Goal: Task Accomplishment & Management: Use online tool/utility

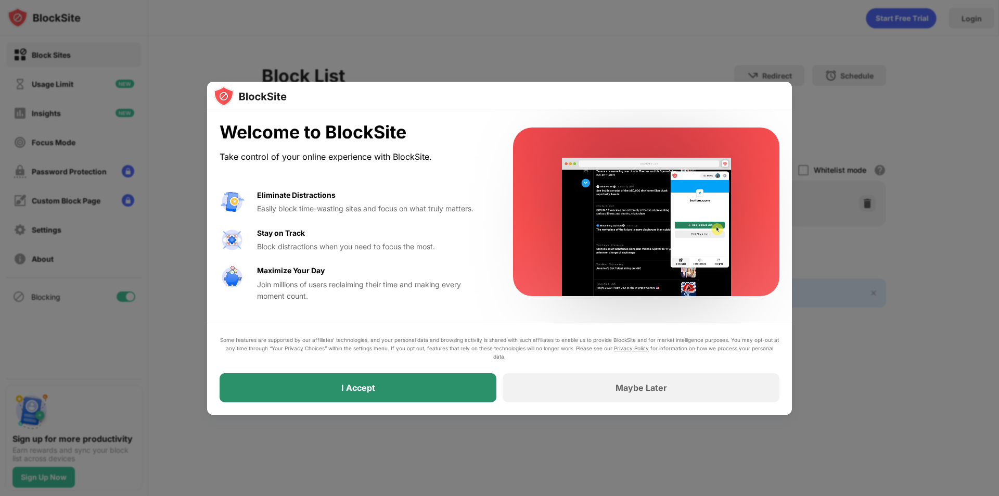
click at [395, 384] on div "I Accept" at bounding box center [358, 387] width 277 height 29
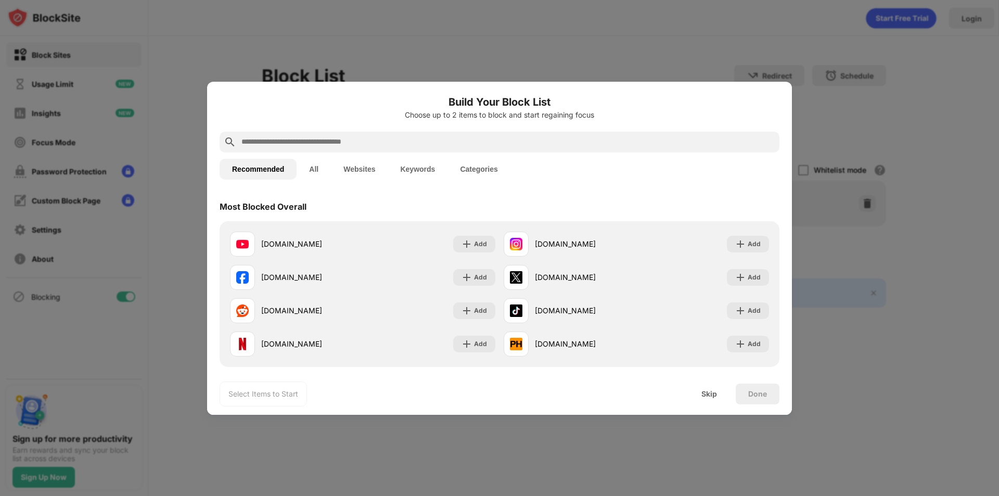
click at [443, 141] on input "text" at bounding box center [507, 142] width 535 height 12
paste input "**********"
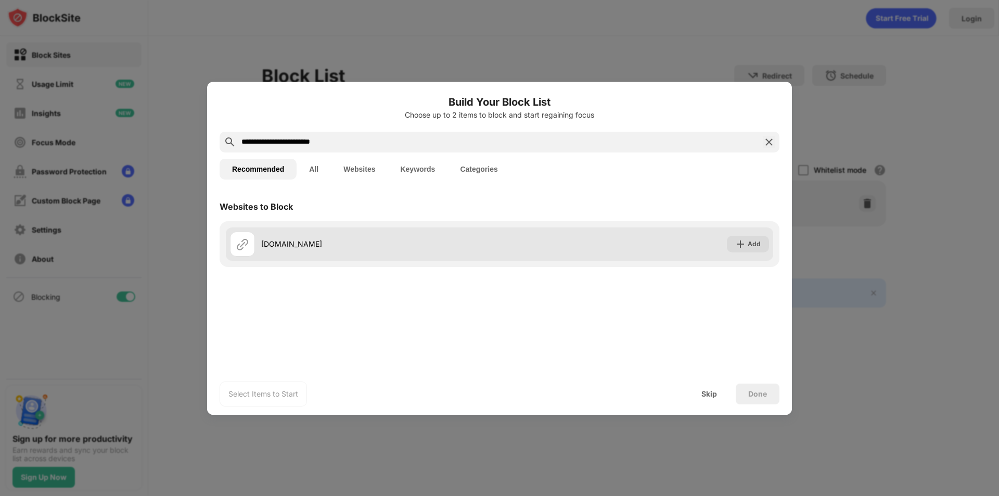
type input "**********"
click at [754, 237] on div "Add" at bounding box center [748, 244] width 42 height 17
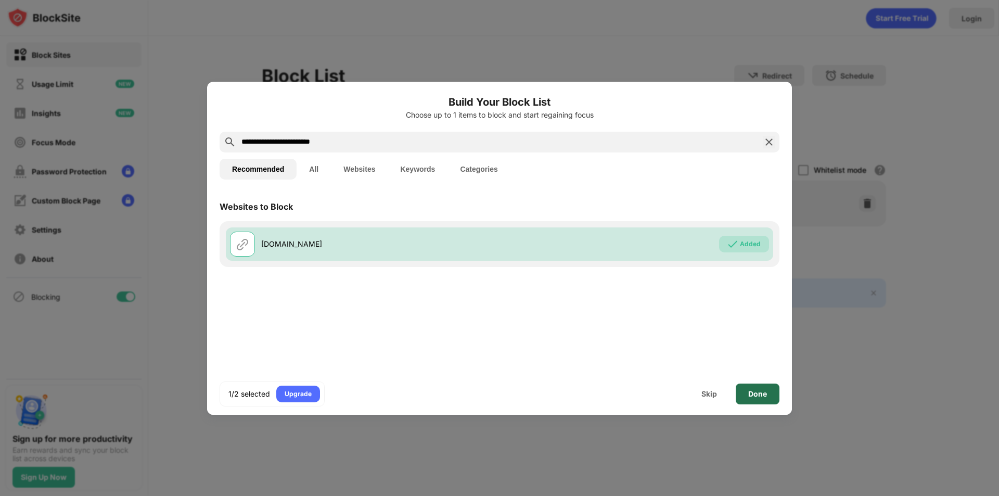
click at [759, 386] on div "Done" at bounding box center [758, 394] width 44 height 21
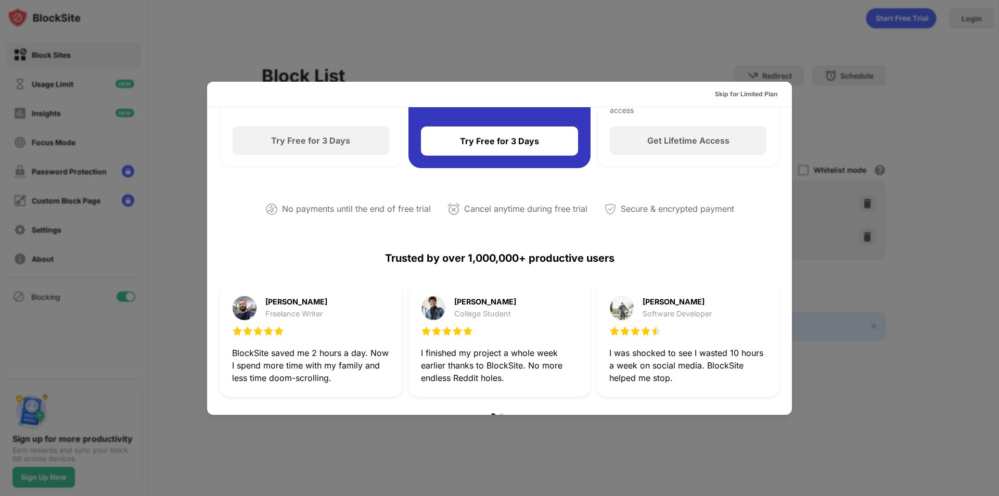
scroll to position [52, 0]
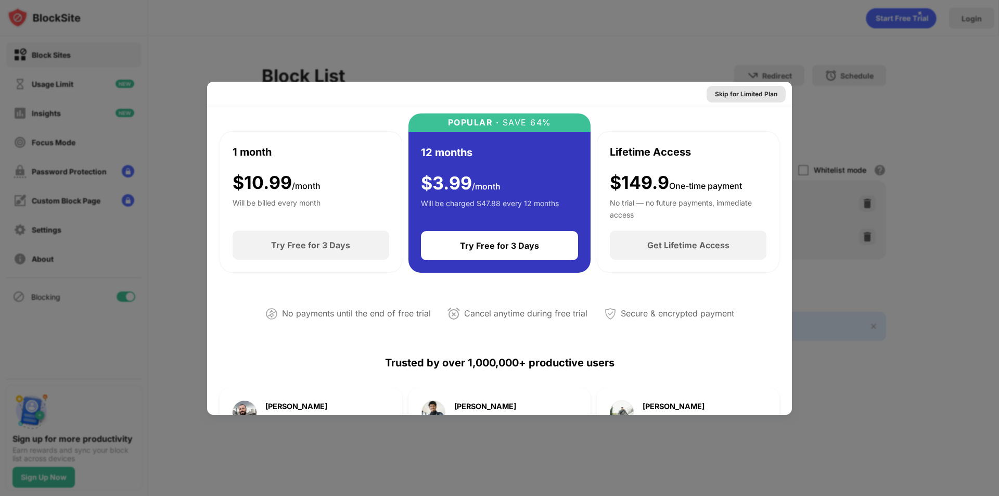
click at [754, 93] on div "Skip for Limited Plan" at bounding box center [746, 94] width 62 height 10
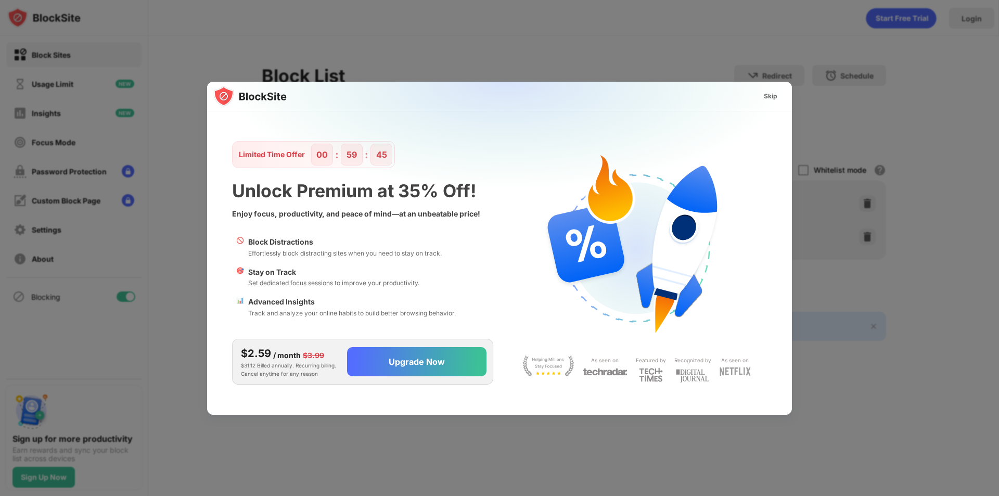
scroll to position [0, 0]
click at [778, 102] on div "Skip" at bounding box center [771, 96] width 30 height 17
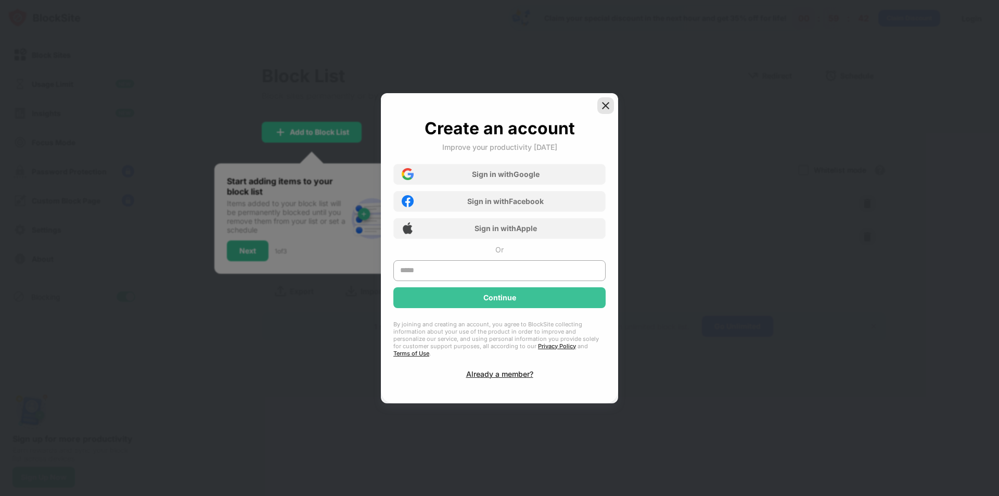
click at [607, 105] on img at bounding box center [606, 105] width 10 height 10
